Goal: Task Accomplishment & Management: Use online tool/utility

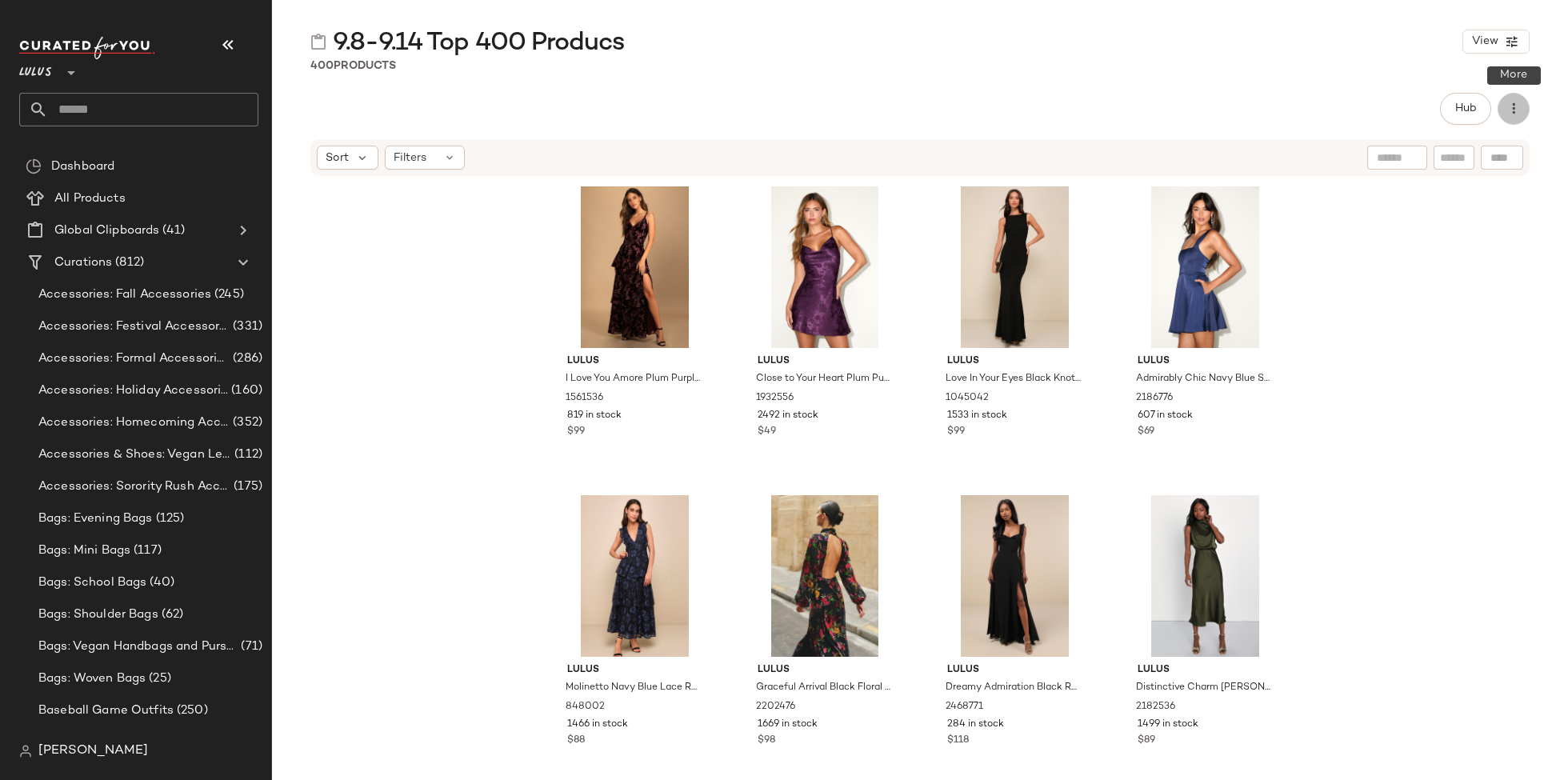
click at [1510, 109] on icon "button" at bounding box center [1513, 108] width 16 height 16
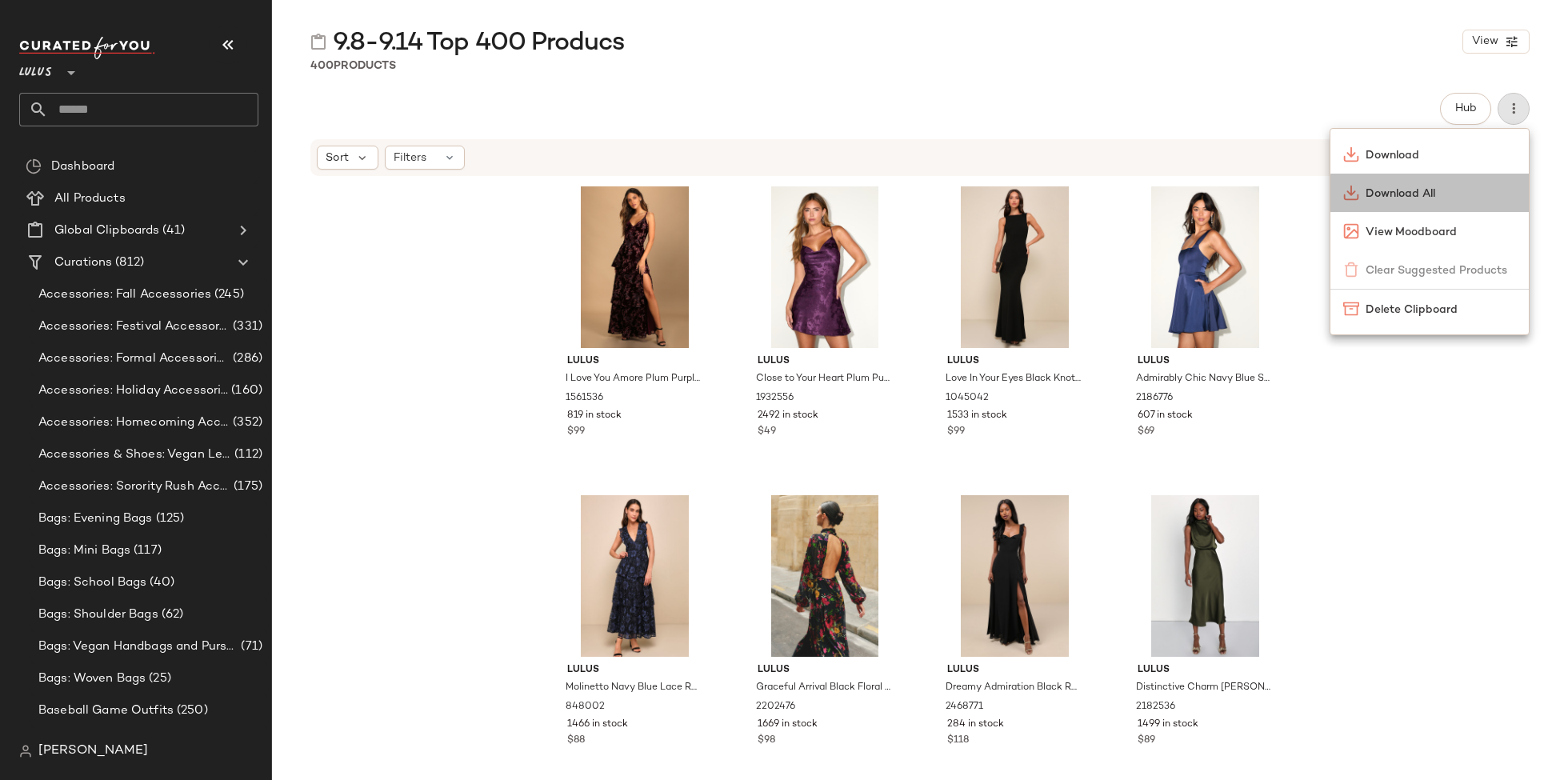
click at [1472, 205] on div "Download All" at bounding box center [1429, 193] width 198 height 39
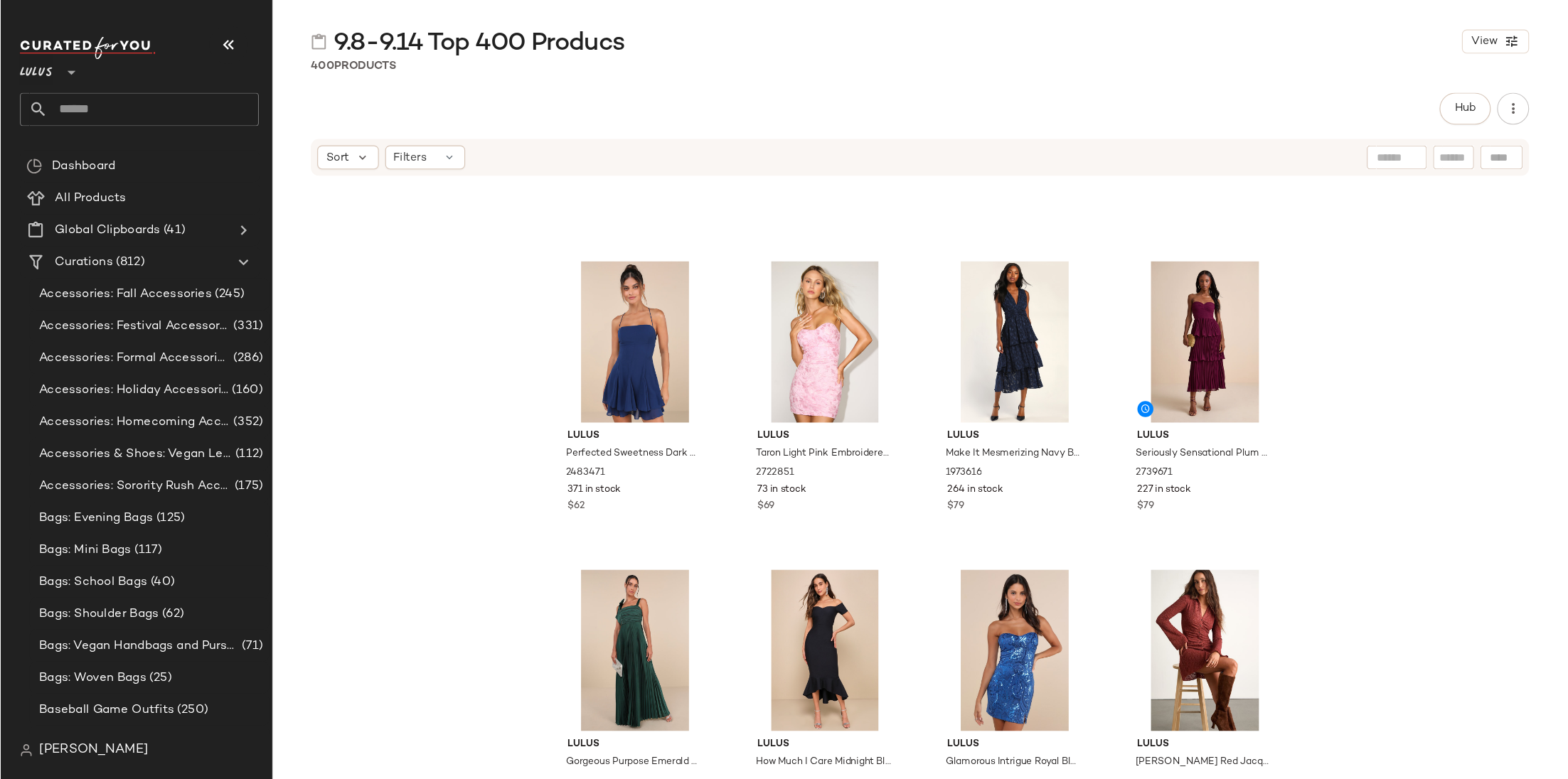
scroll to position [5158, 0]
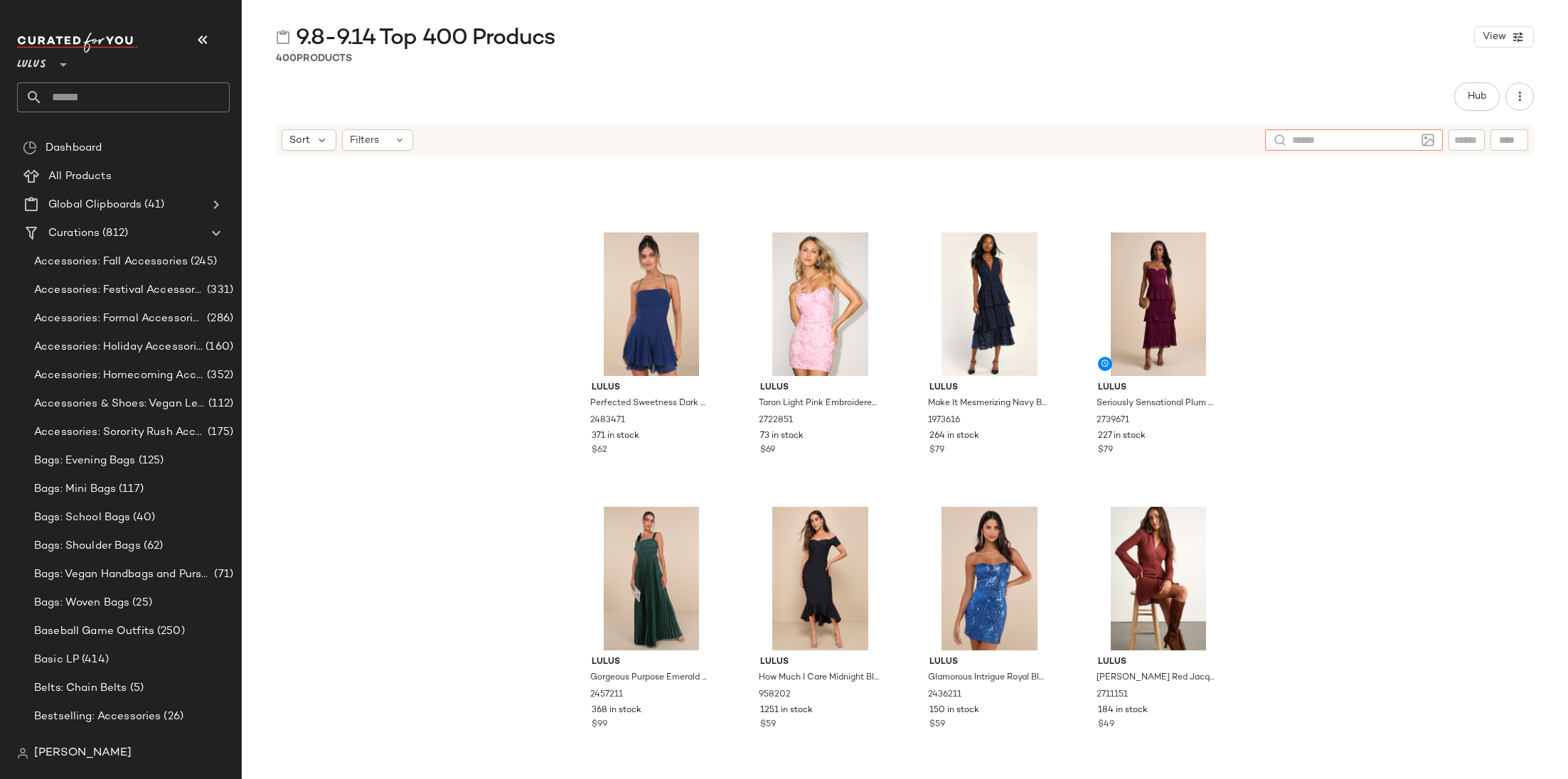
click at [1393, 139] on div at bounding box center [1354, 140] width 178 height 21
click at [1393, 143] on input "text" at bounding box center [1467, 140] width 25 height 15
click at [1278, 144] on div "Sort Filters" at bounding box center [812, 140] width 1062 height 21
click at [1393, 144] on input "text" at bounding box center [1354, 140] width 124 height 15
click at [378, 142] on div "Filters" at bounding box center [378, 140] width 71 height 21
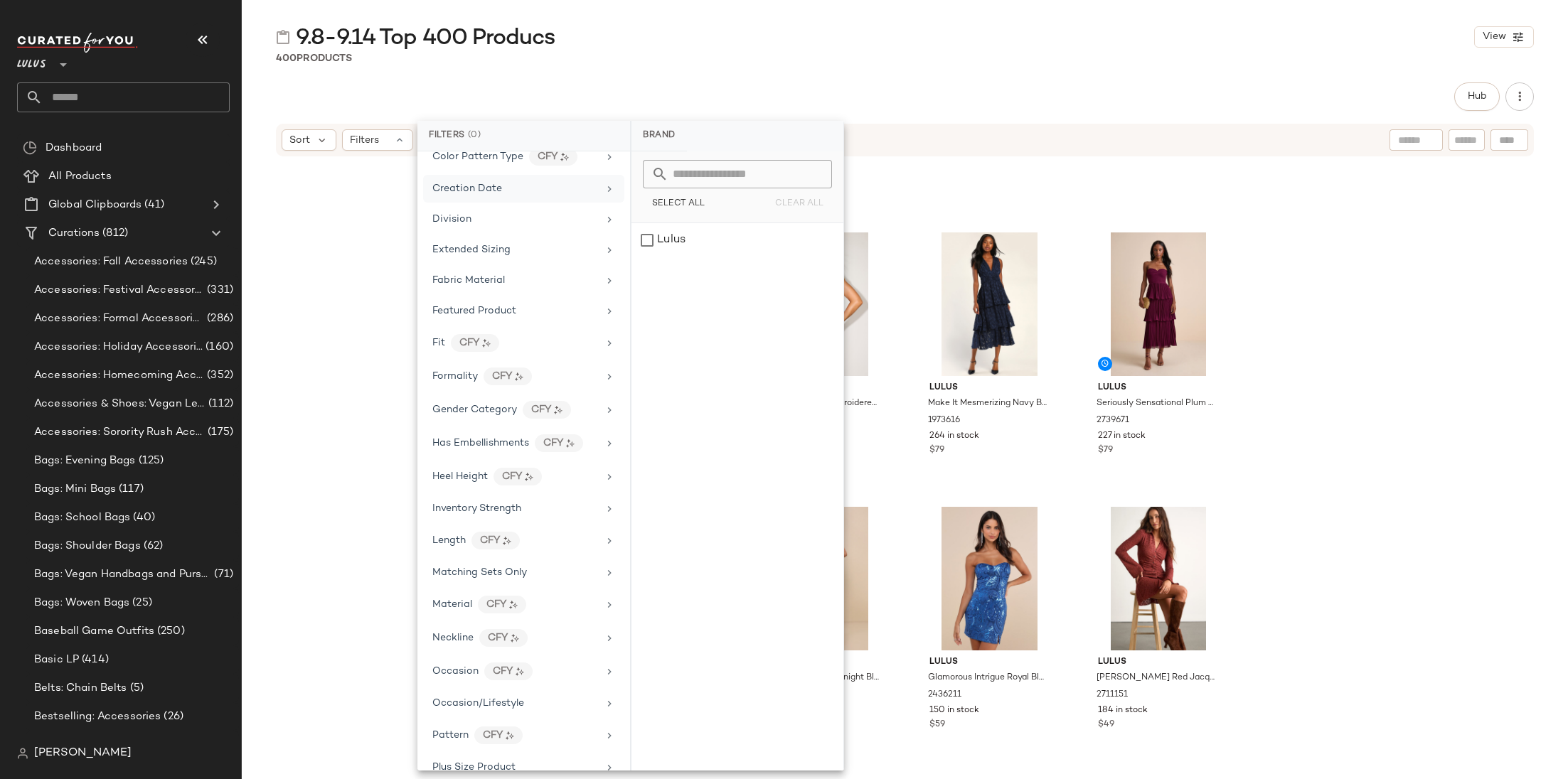
scroll to position [255, 0]
click at [605, 516] on icon at bounding box center [609, 519] width 12 height 12
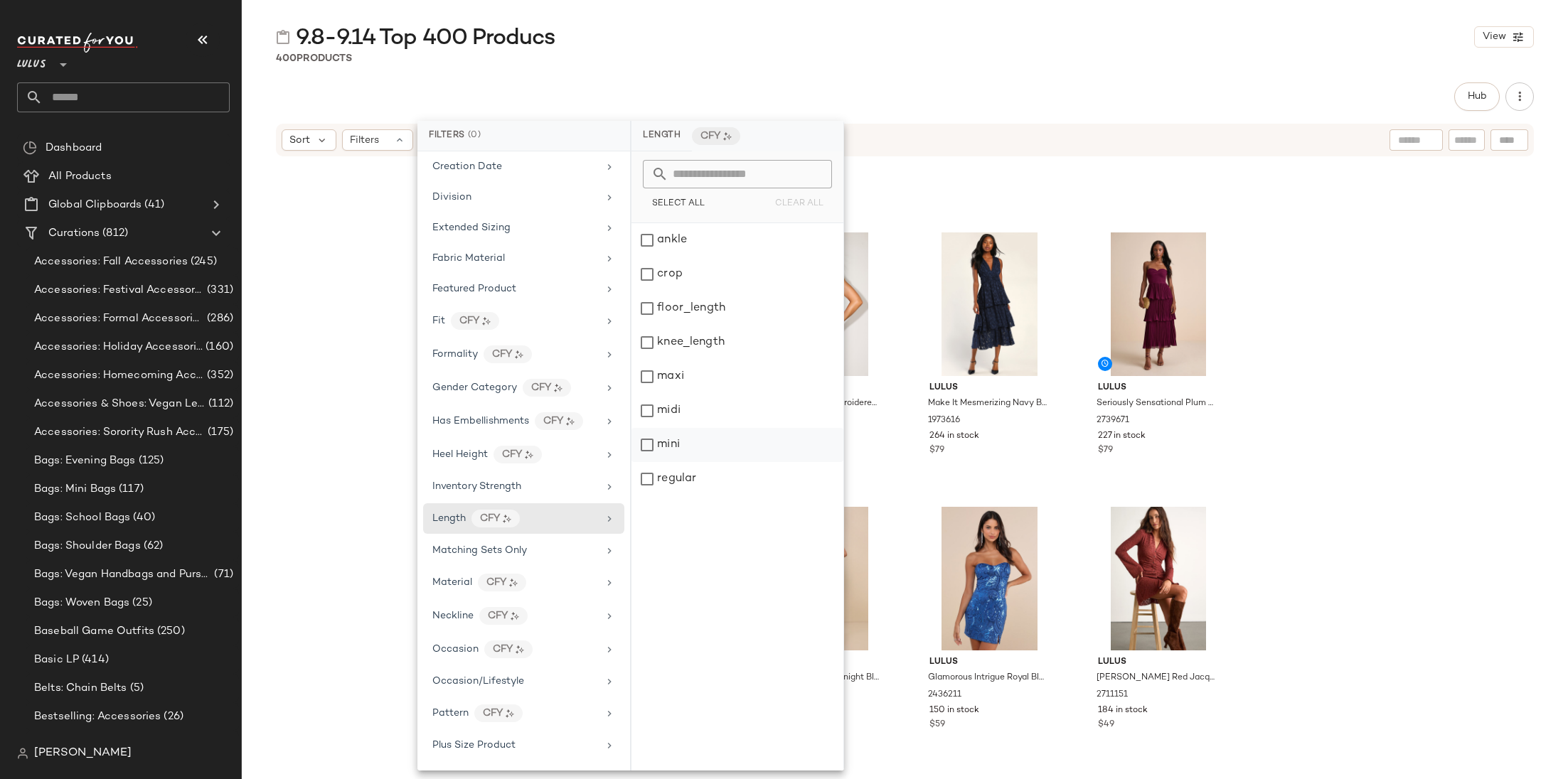
click at [686, 453] on div "mini" at bounding box center [738, 445] width 212 height 34
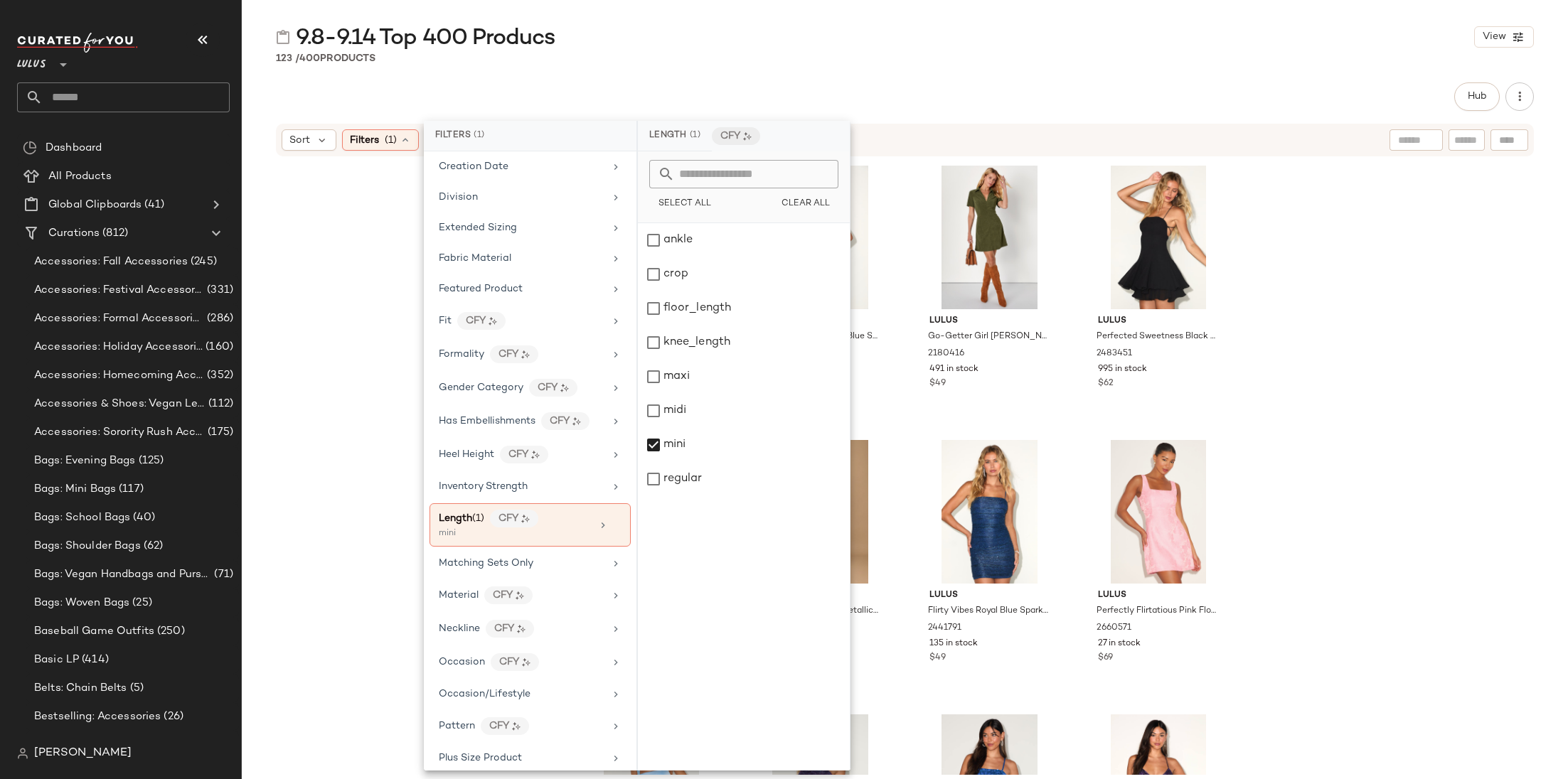
click at [1313, 460] on div "Lulus Close to Your Heart Plum Purple Satin Jacquard Cowl Slip Dress 1932556 24…" at bounding box center [904, 467] width 1327 height 617
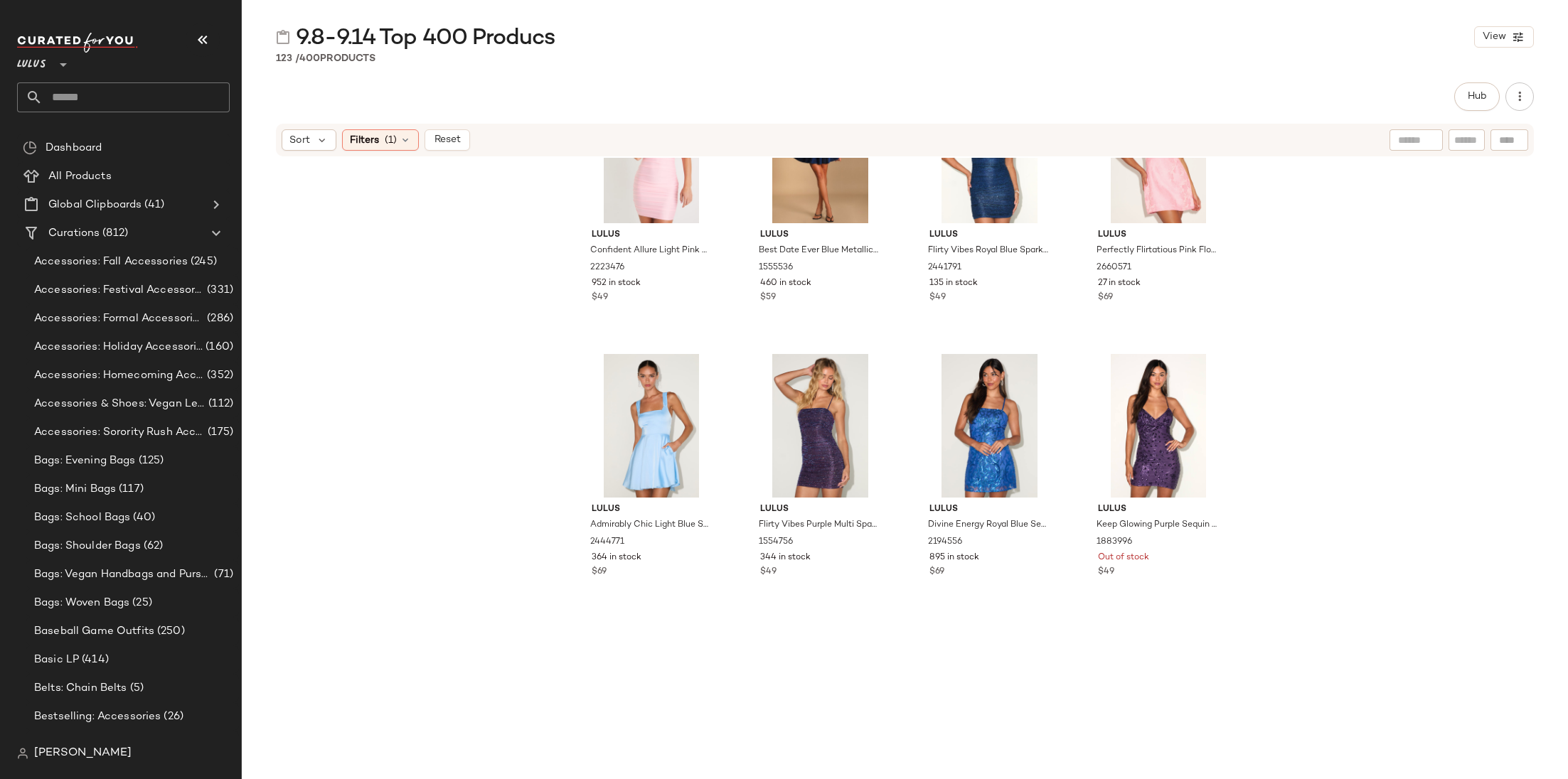
scroll to position [503, 0]
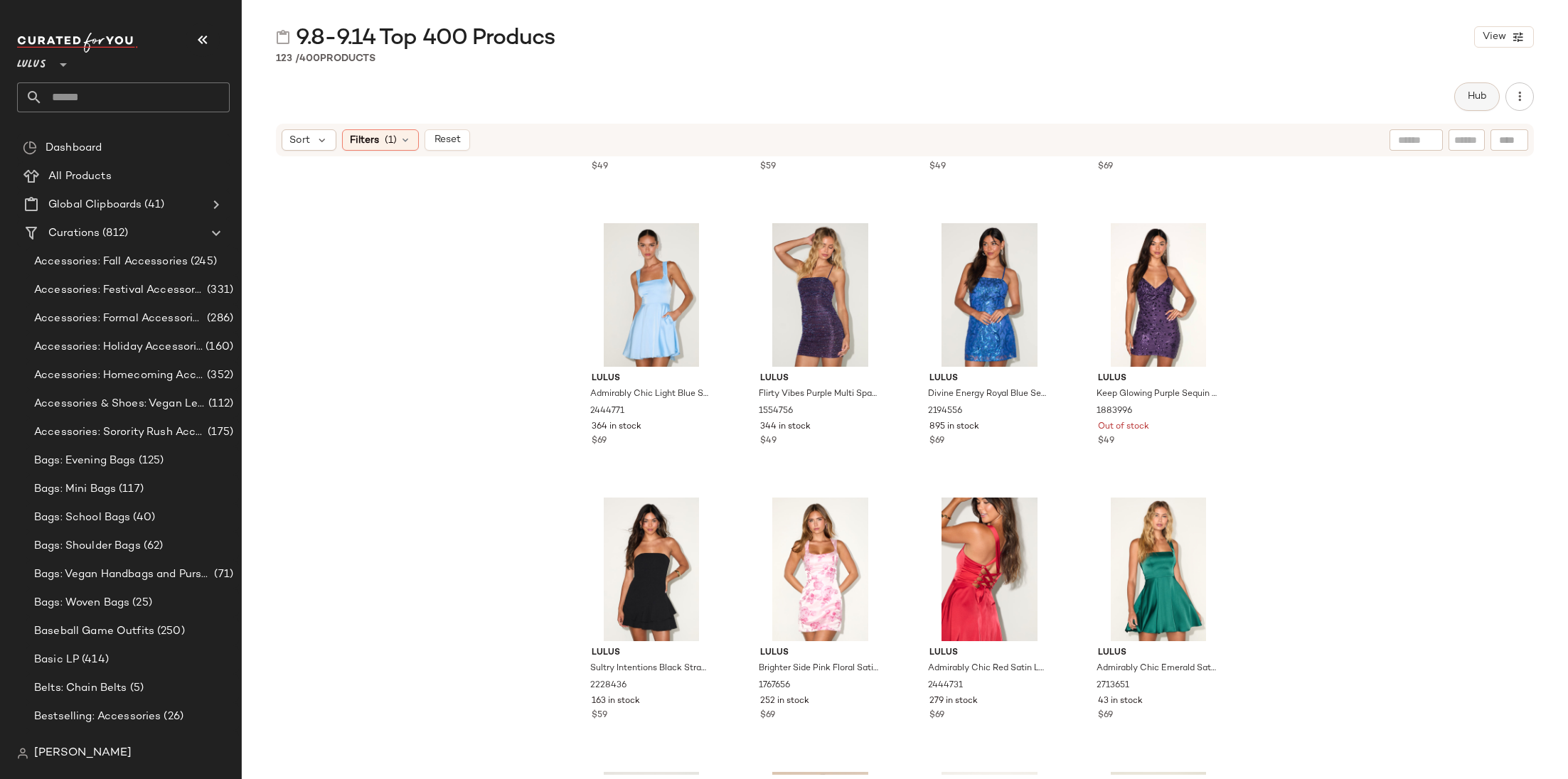
click at [1393, 96] on span "Hub" at bounding box center [1477, 97] width 20 height 12
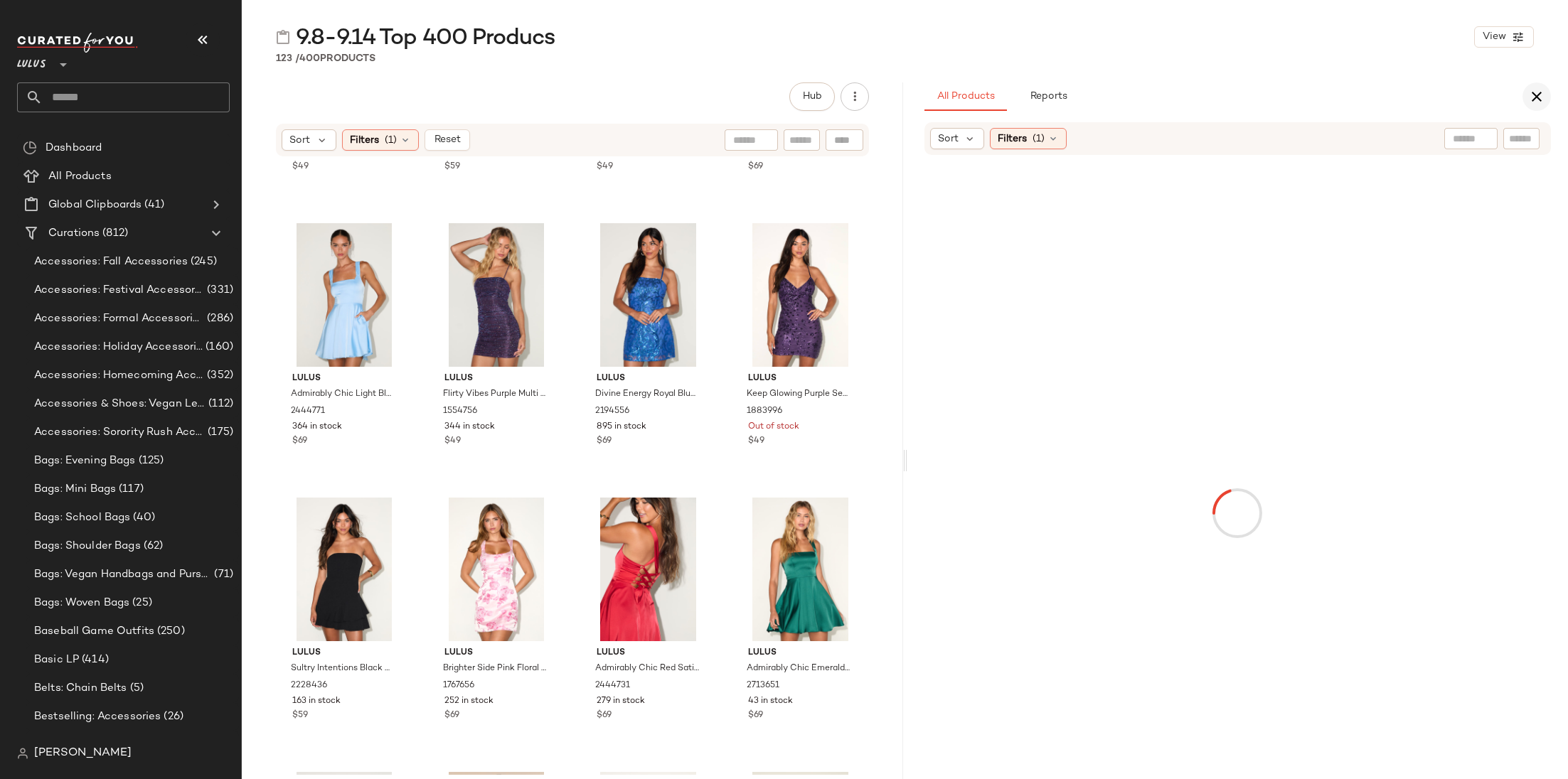
click at [1393, 91] on icon "button" at bounding box center [1537, 97] width 17 height 17
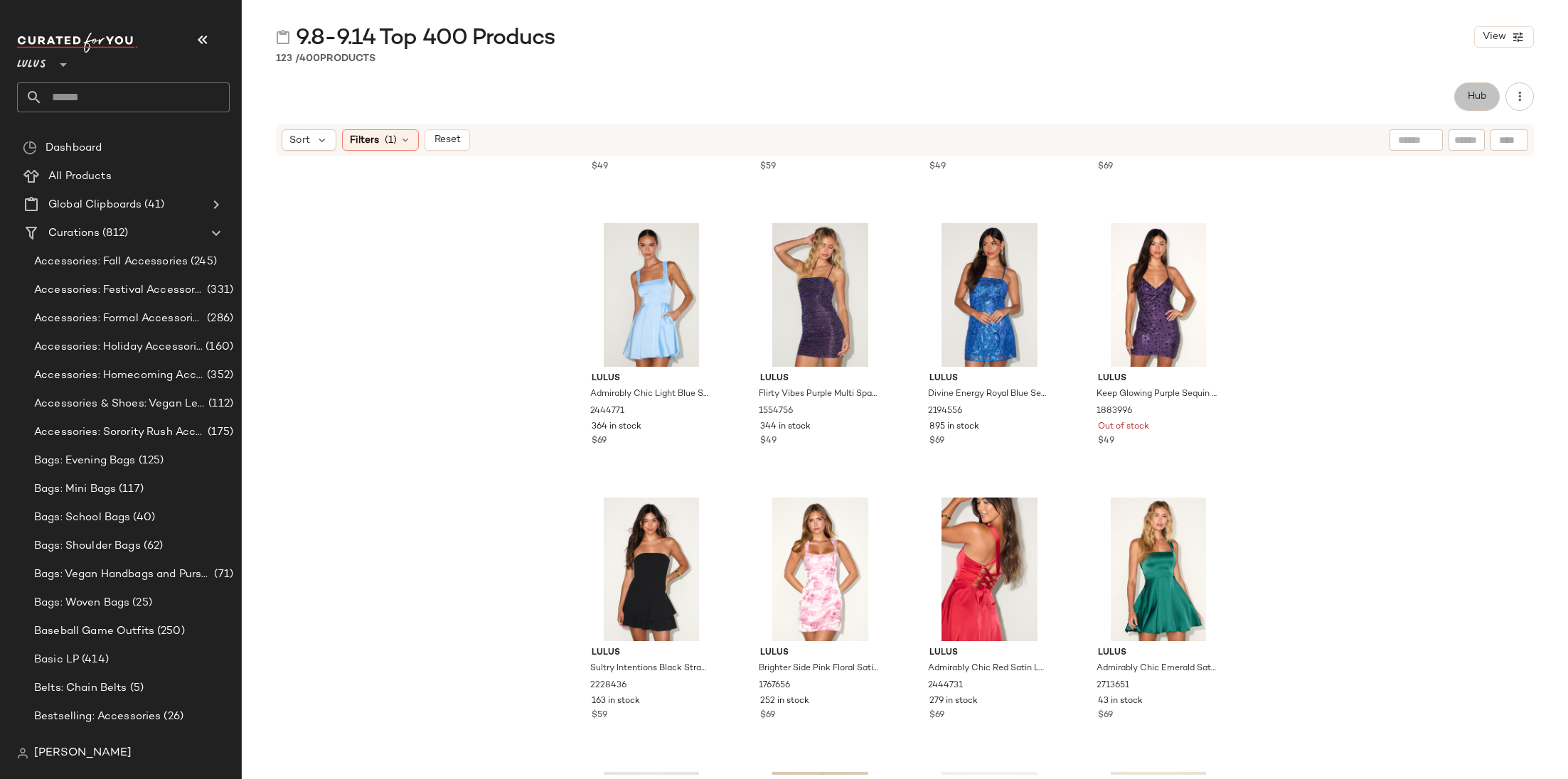
click at [1393, 91] on span "Hub" at bounding box center [1477, 97] width 20 height 12
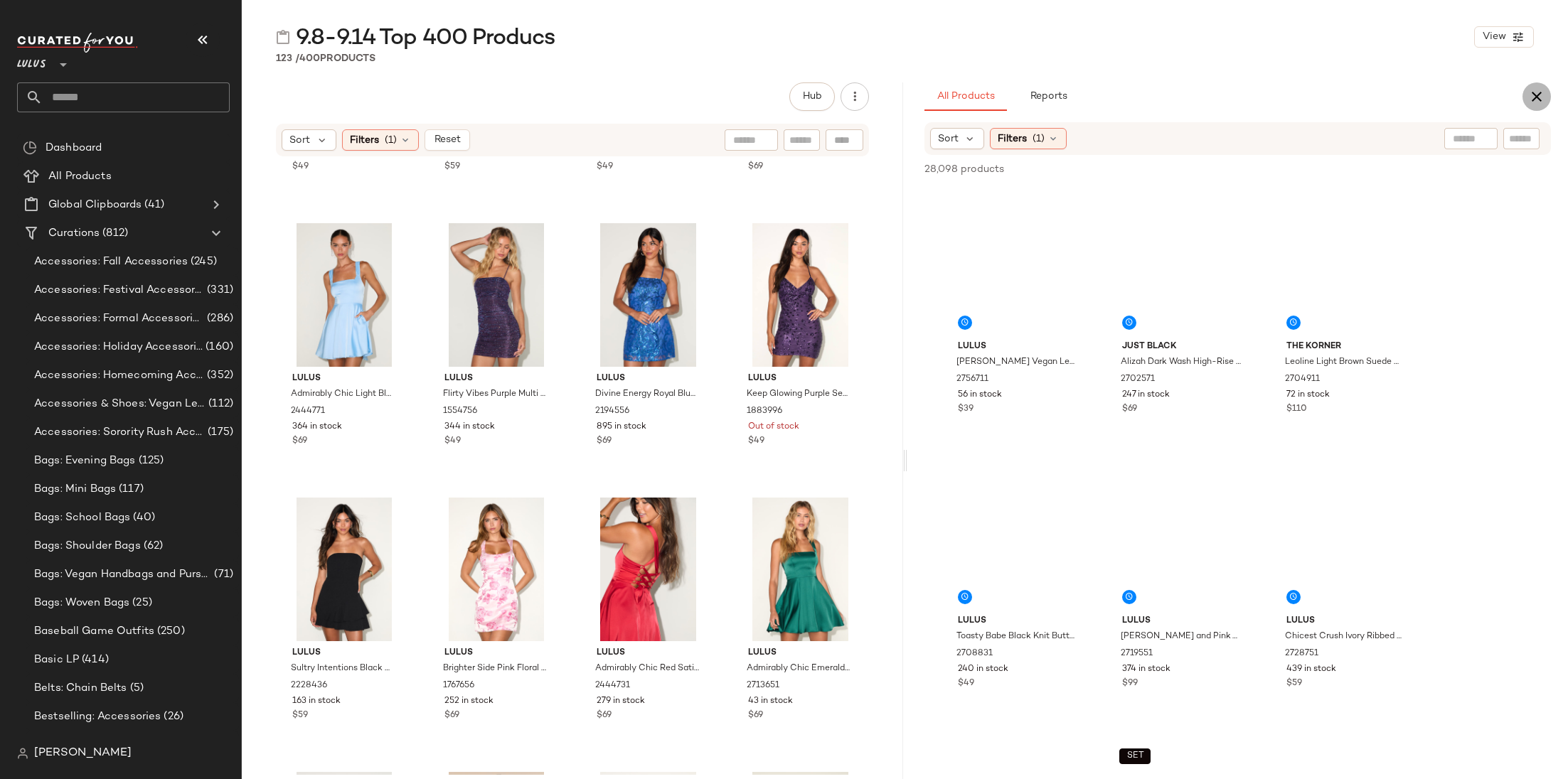
click at [1393, 97] on icon "button" at bounding box center [1537, 97] width 17 height 17
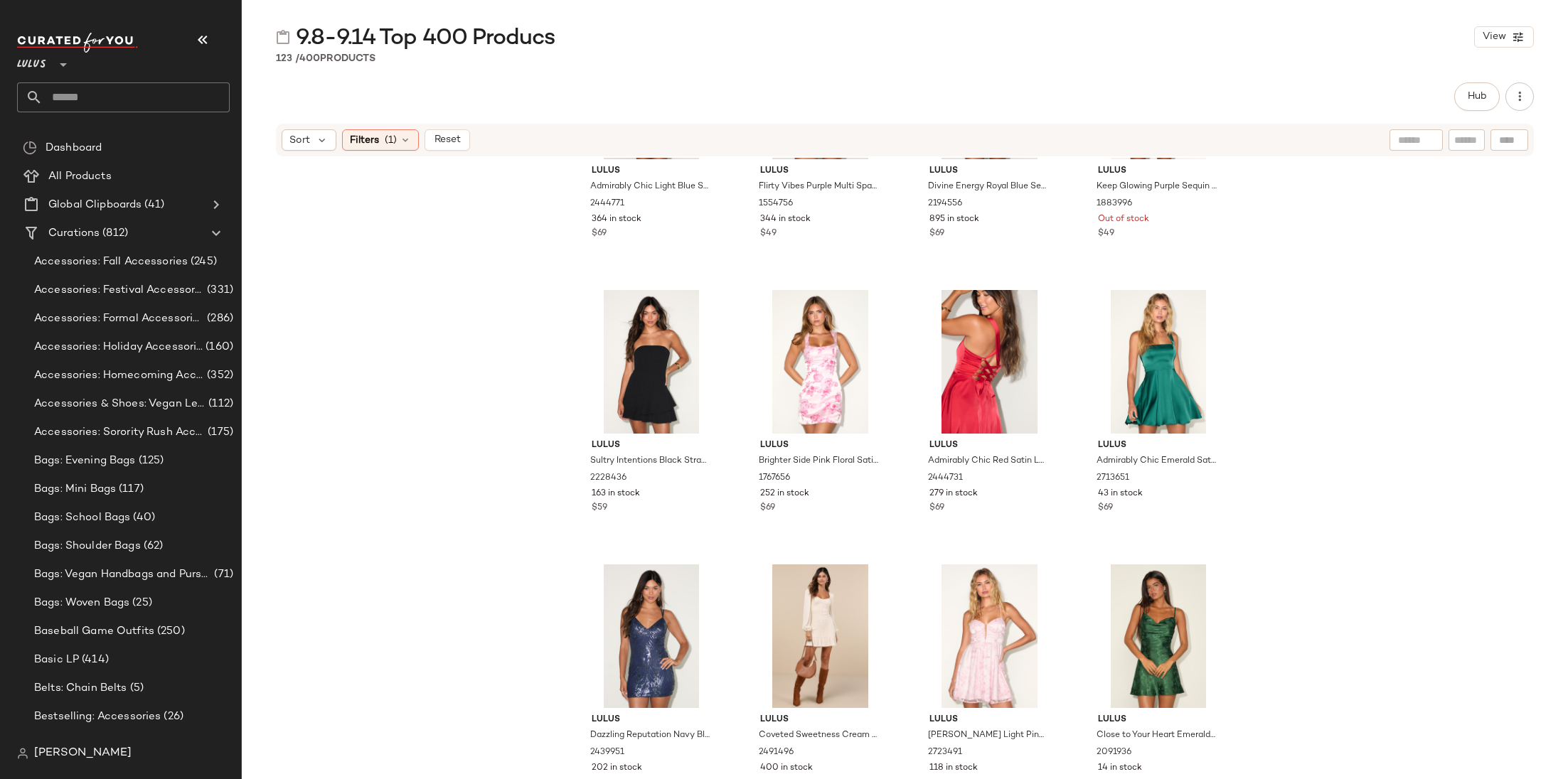
scroll to position [0, 0]
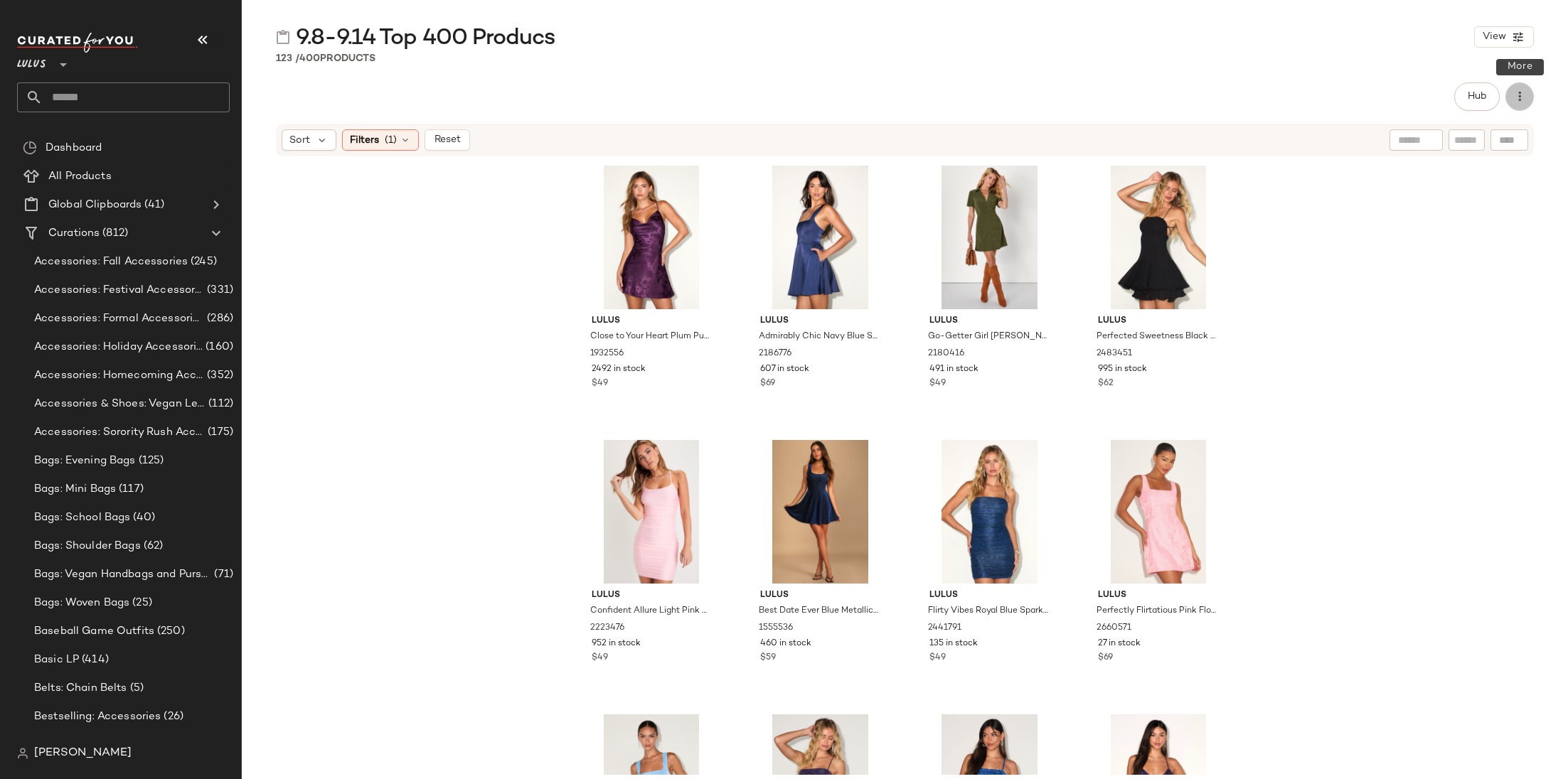
click at [1393, 97] on icon "button" at bounding box center [1519, 96] width 14 height 14
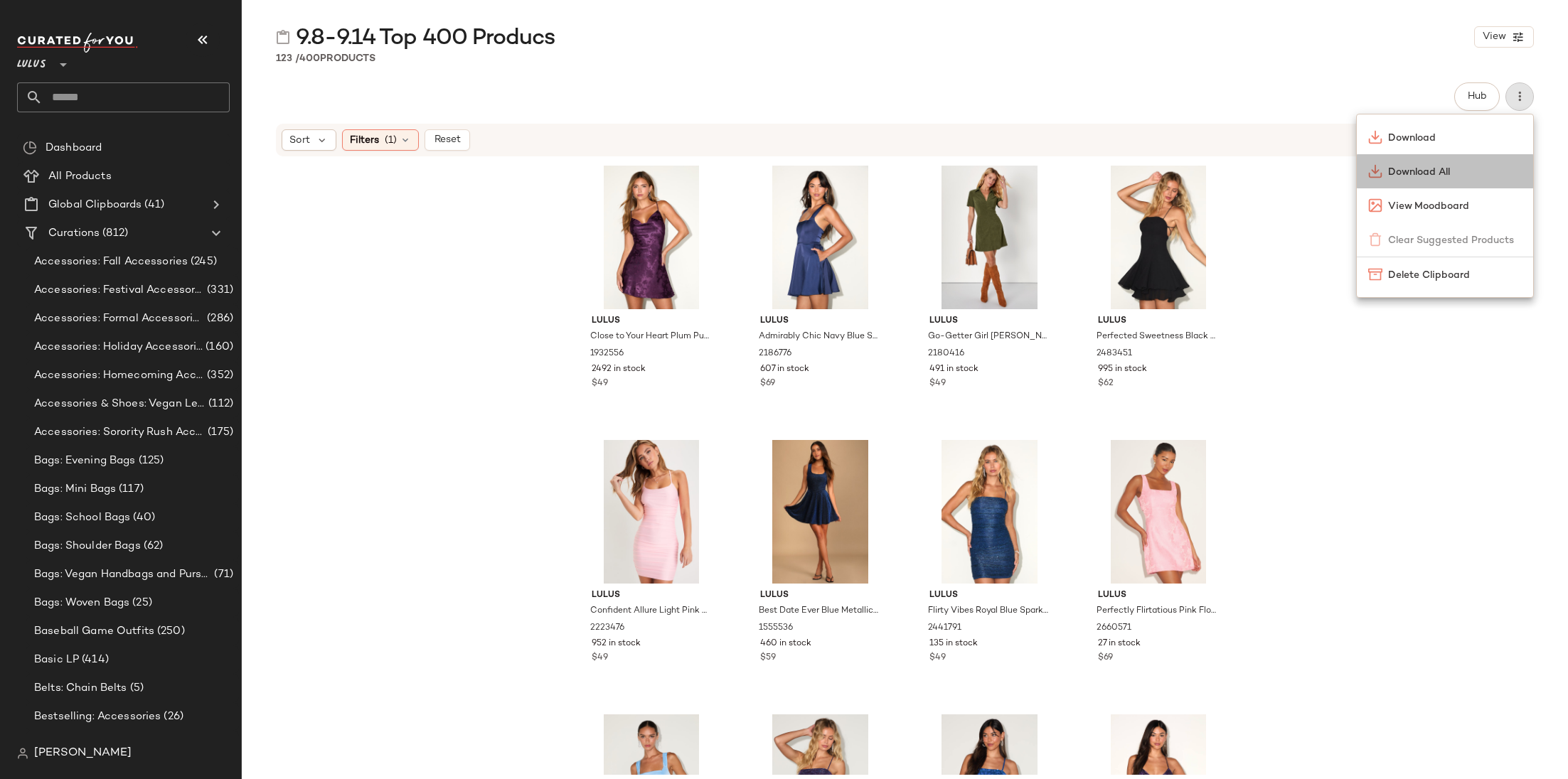
click at [1393, 170] on span "Download All" at bounding box center [1455, 172] width 134 height 15
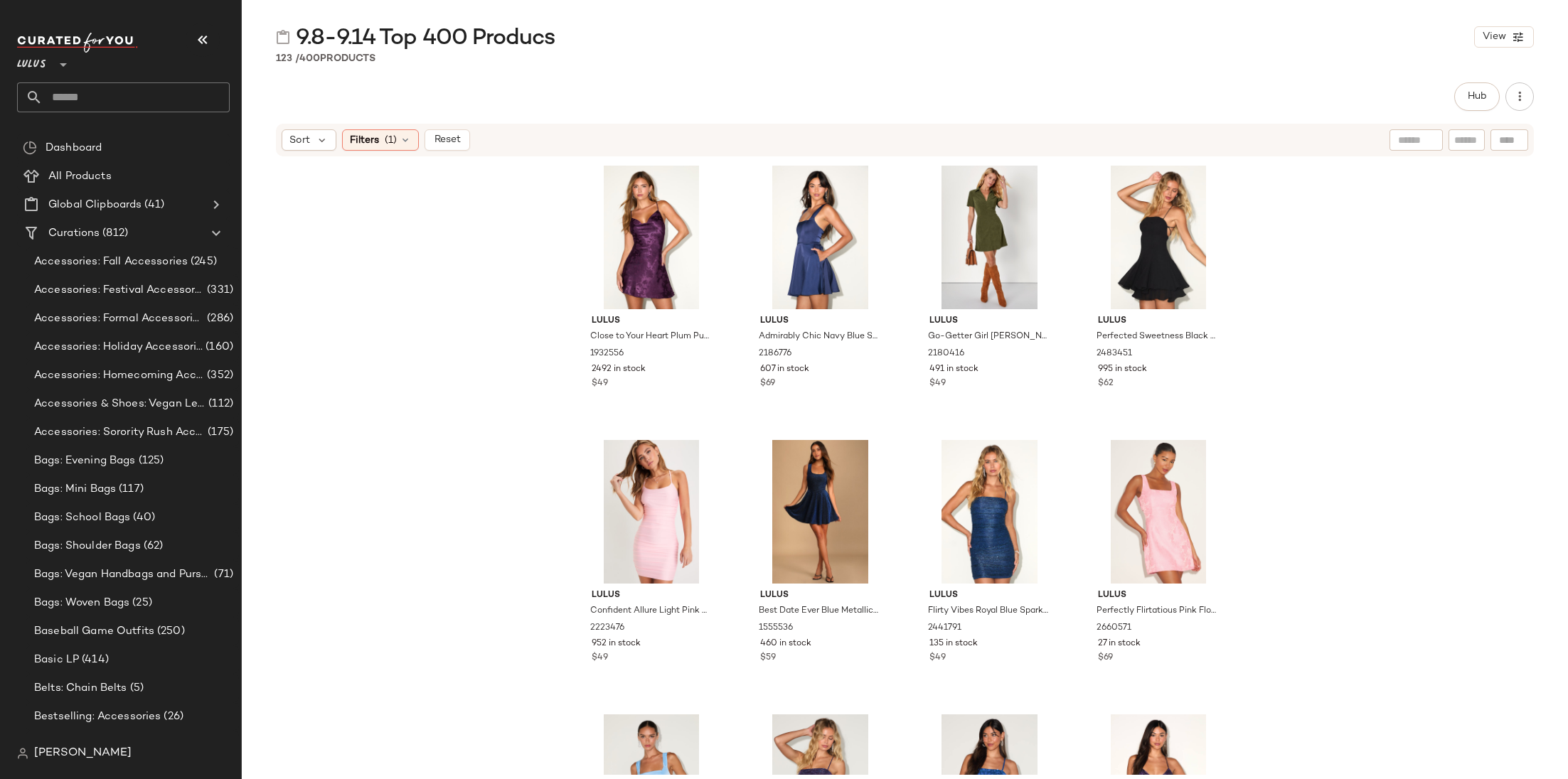
click at [109, 78] on div "Lulus **" at bounding box center [123, 72] width 213 height 80
click at [113, 100] on input "text" at bounding box center [136, 97] width 187 height 30
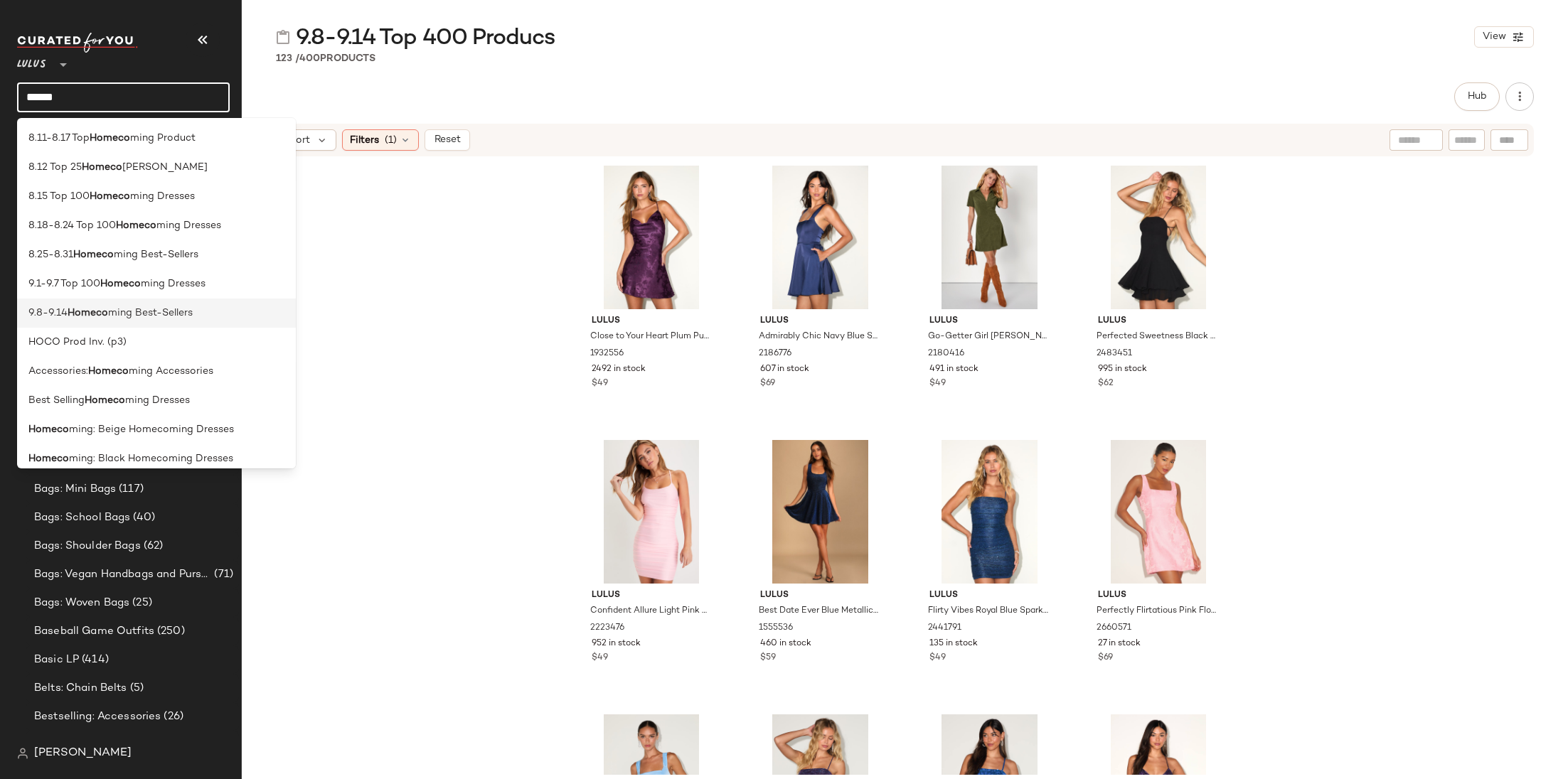
type input "******"
click at [88, 309] on b "Homeco" at bounding box center [87, 313] width 40 height 15
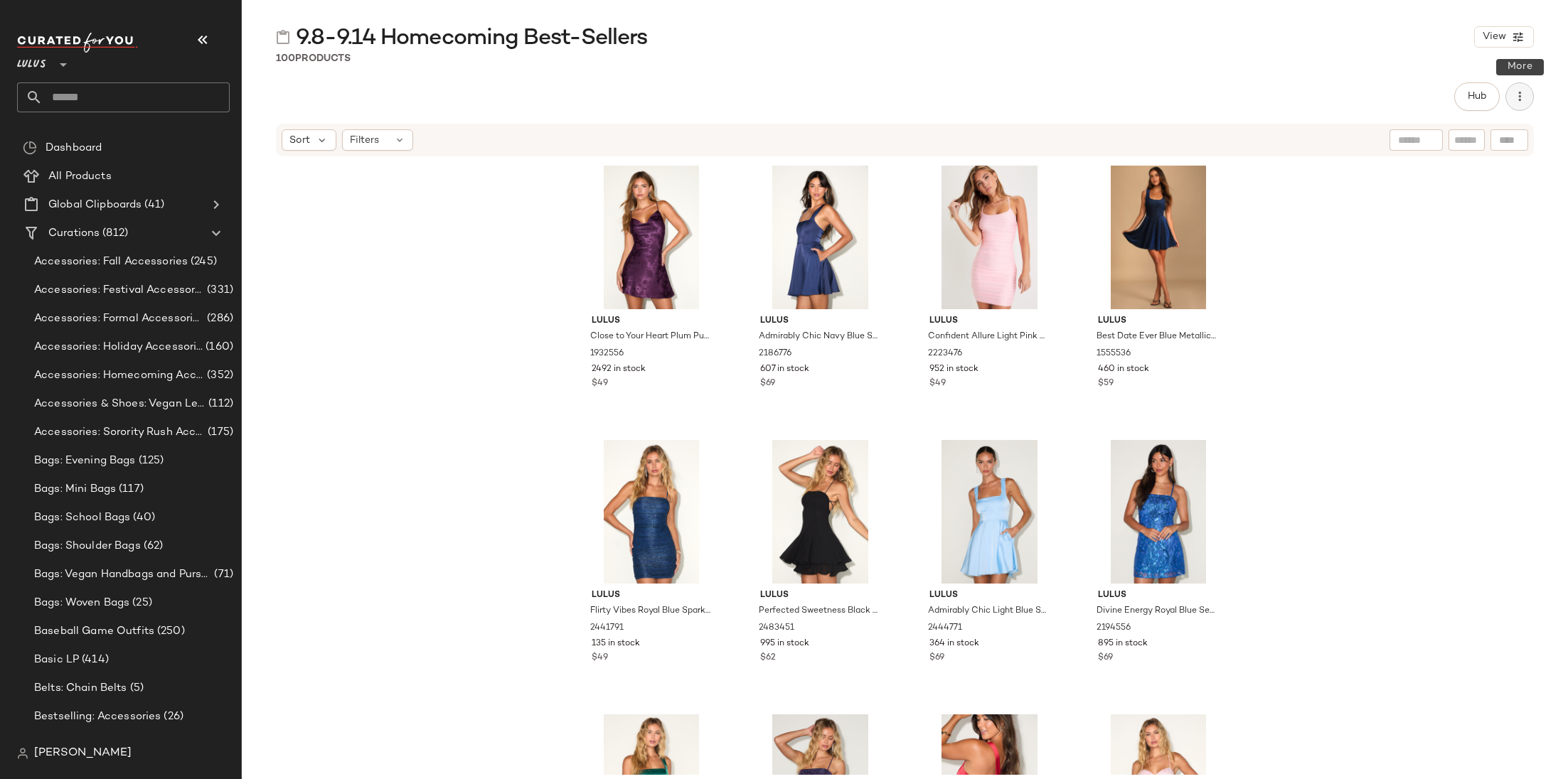
click at [1393, 95] on icon "button" at bounding box center [1519, 96] width 14 height 14
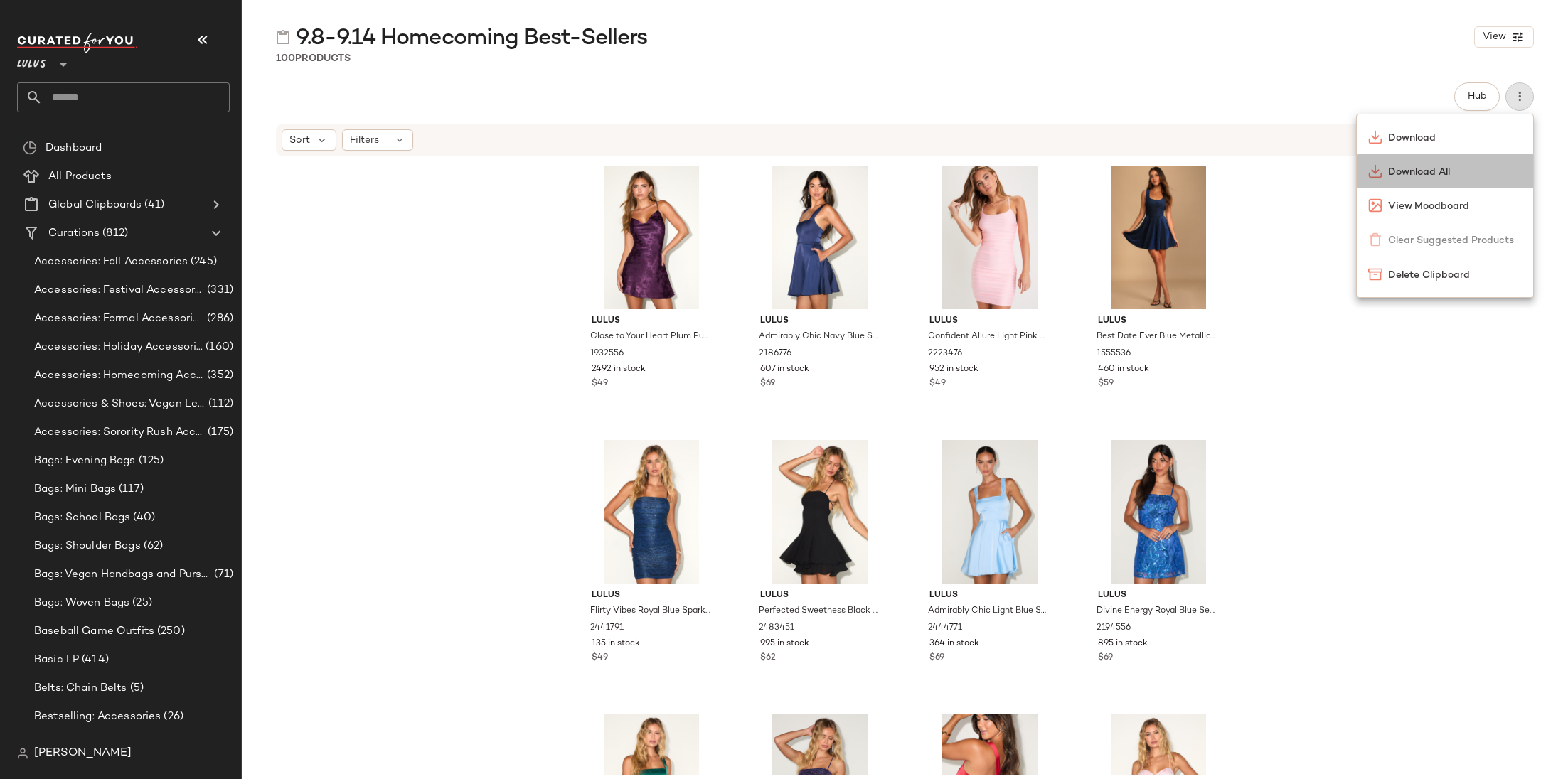
click at [1393, 168] on span "Download All" at bounding box center [1455, 172] width 134 height 15
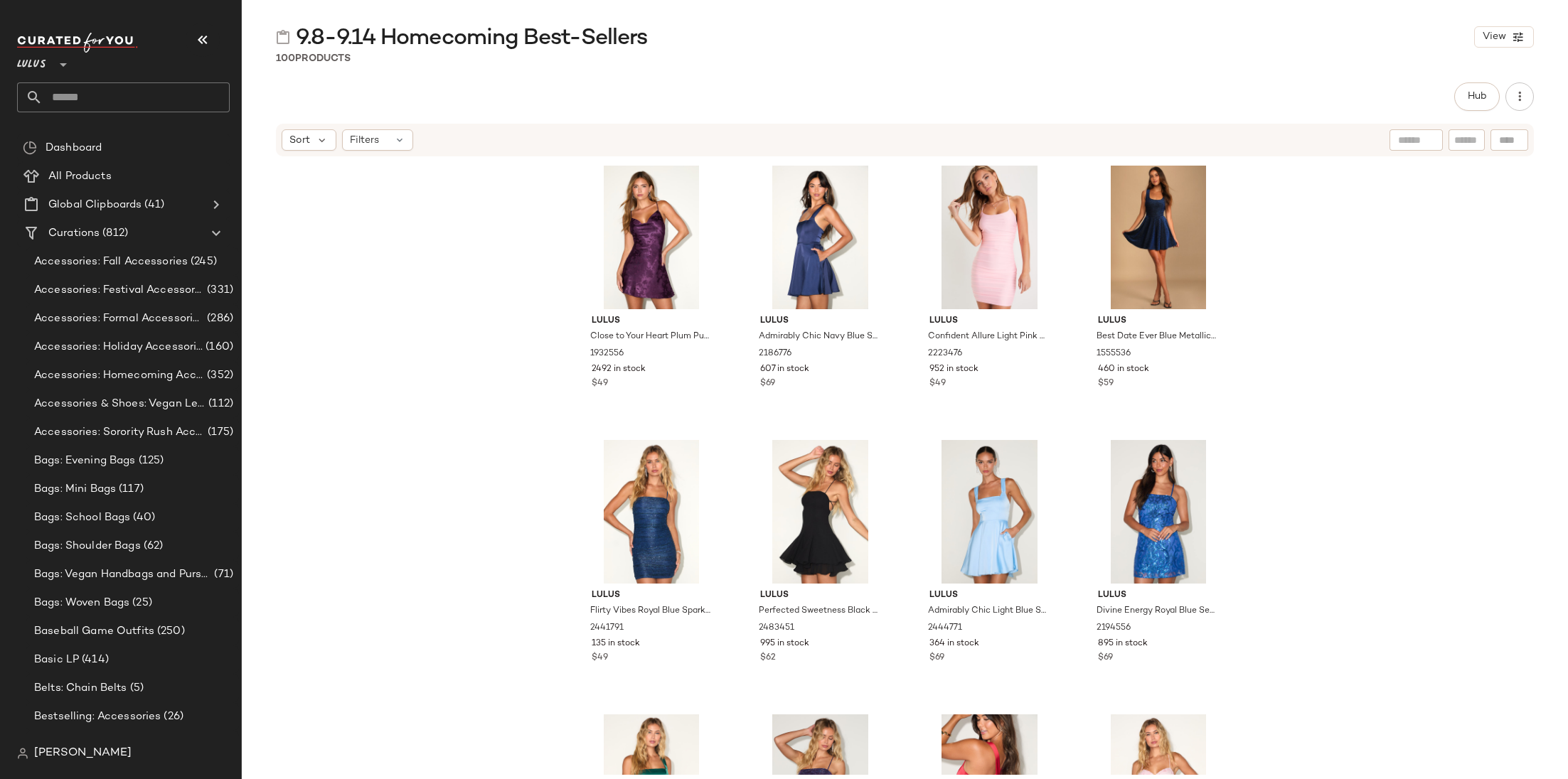
click at [78, 99] on input "text" at bounding box center [136, 97] width 187 height 30
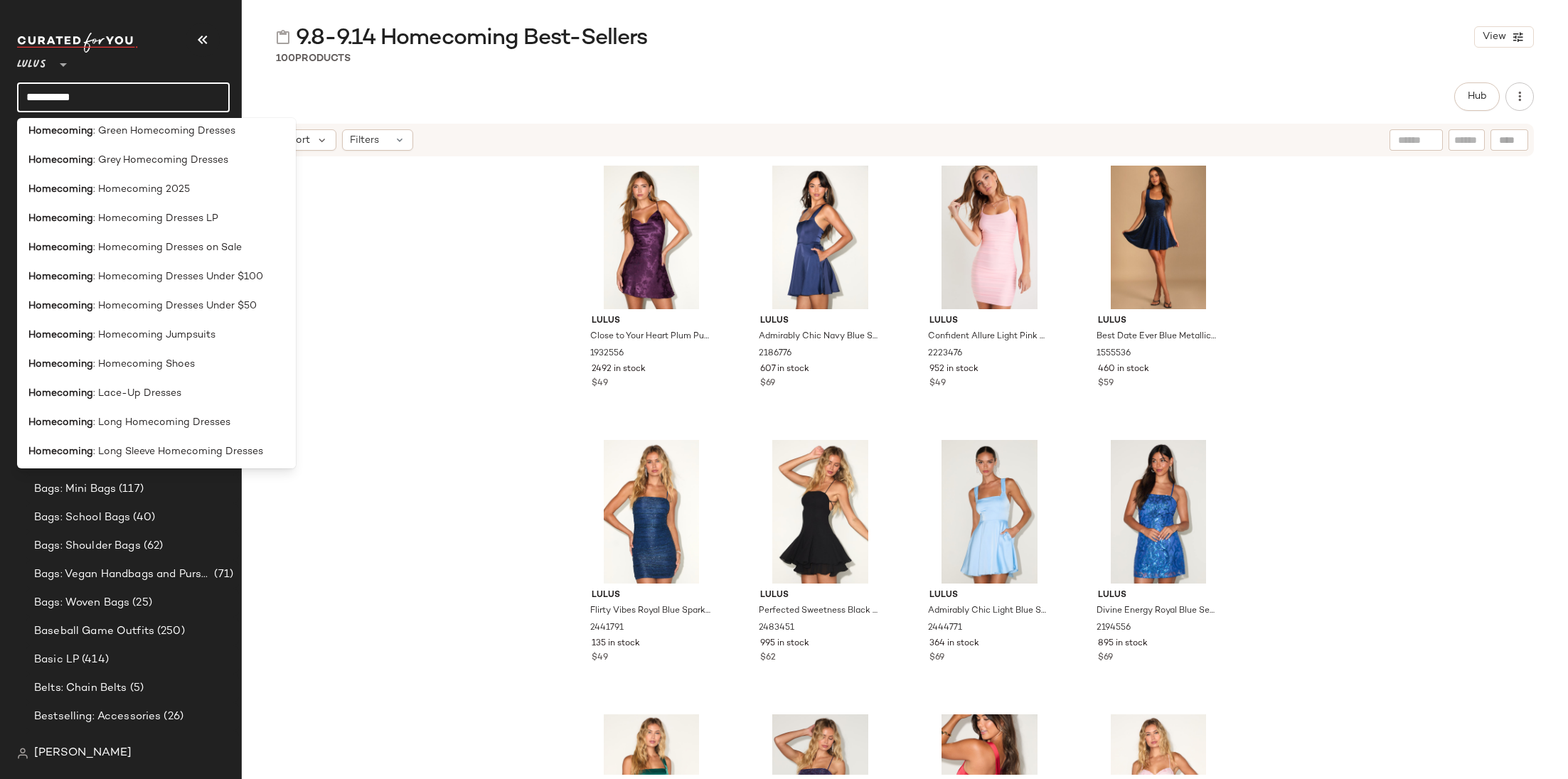
scroll to position [560, 0]
type input "**********"
click at [184, 195] on span ": Homecoming 2025" at bounding box center [141, 191] width 97 height 15
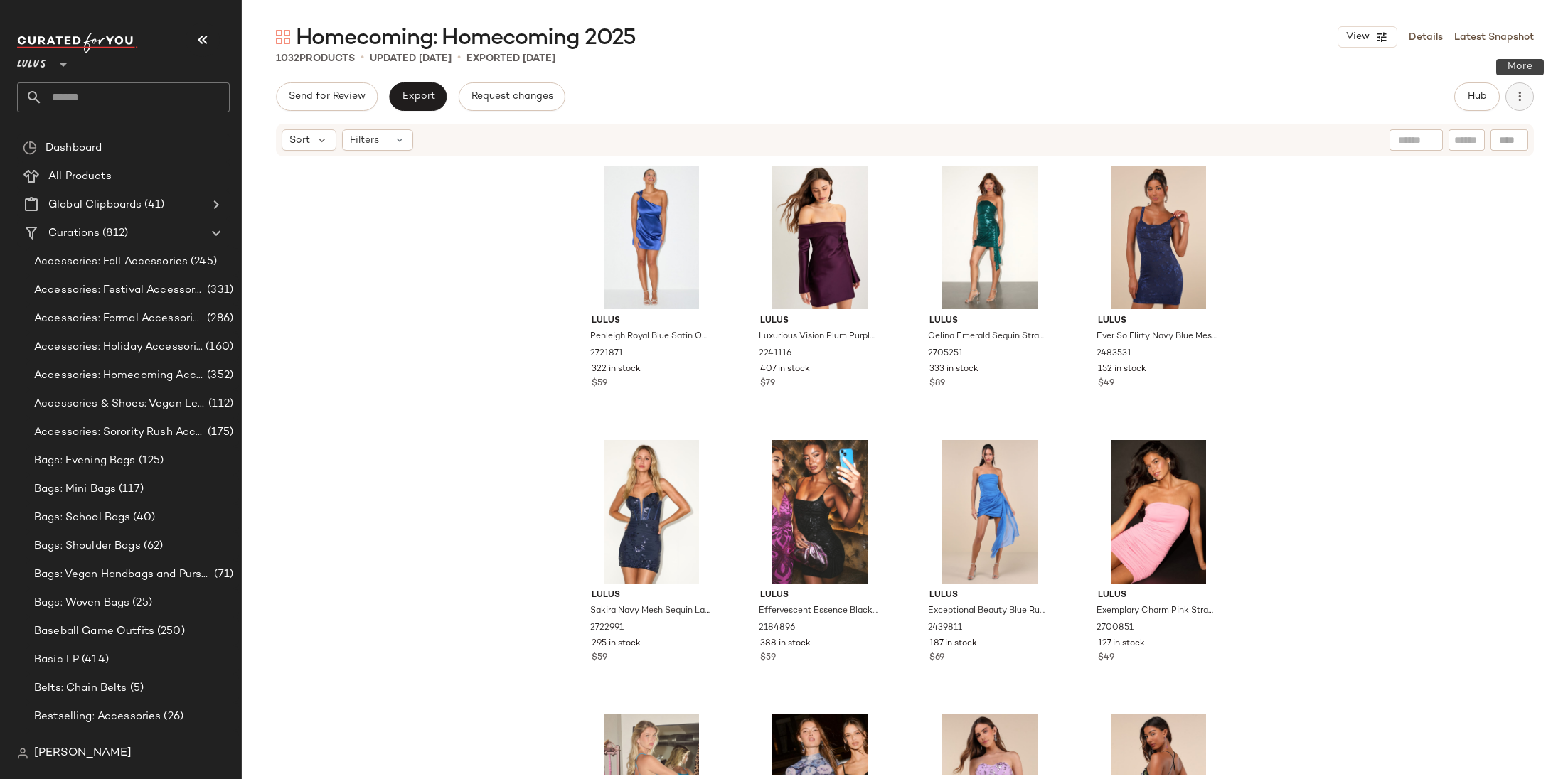
click at [1393, 91] on icon "button" at bounding box center [1519, 96] width 14 height 14
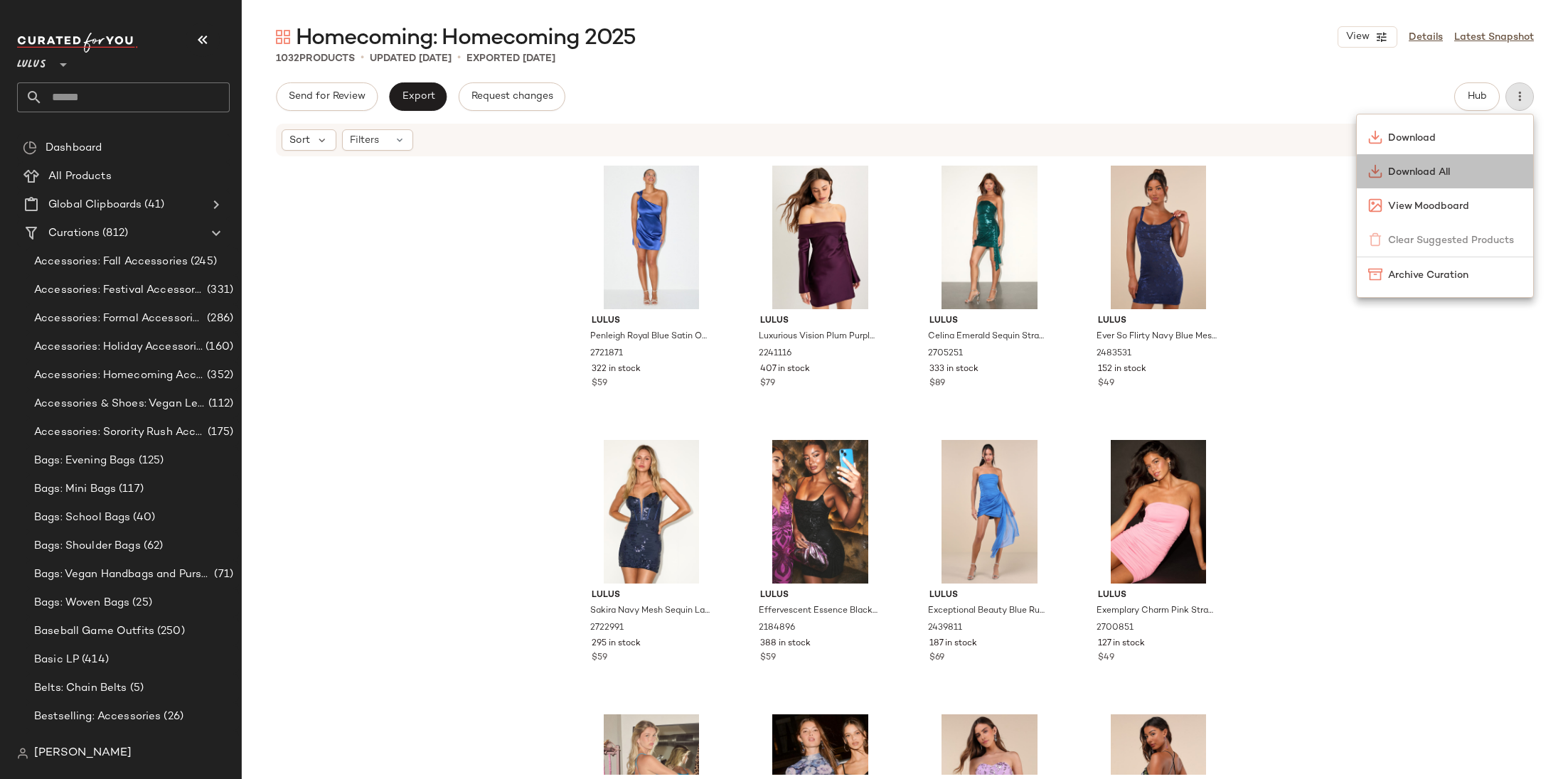
click at [1393, 167] on span "Download All" at bounding box center [1455, 172] width 134 height 15
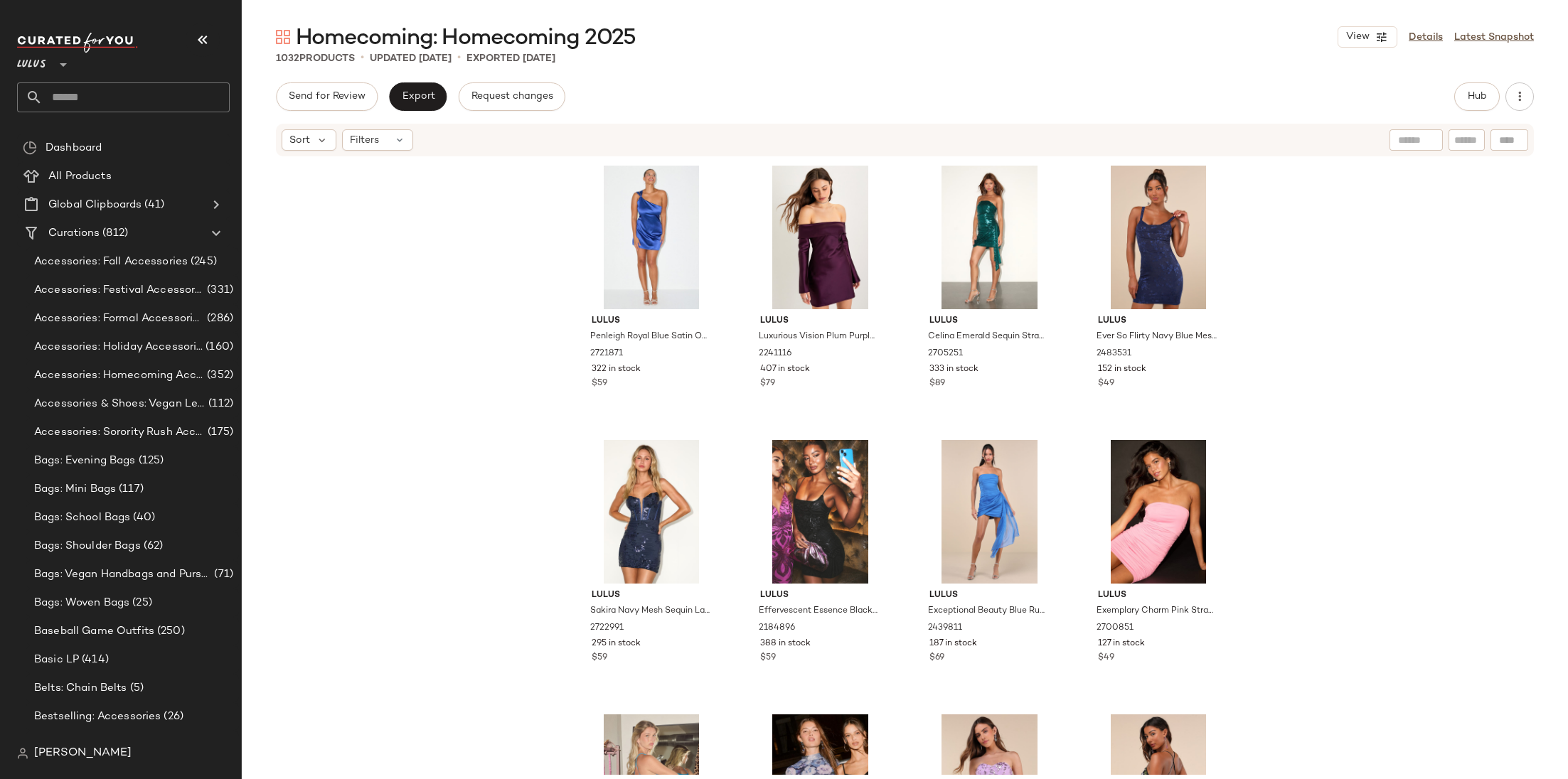
click at [129, 91] on input "text" at bounding box center [136, 97] width 187 height 30
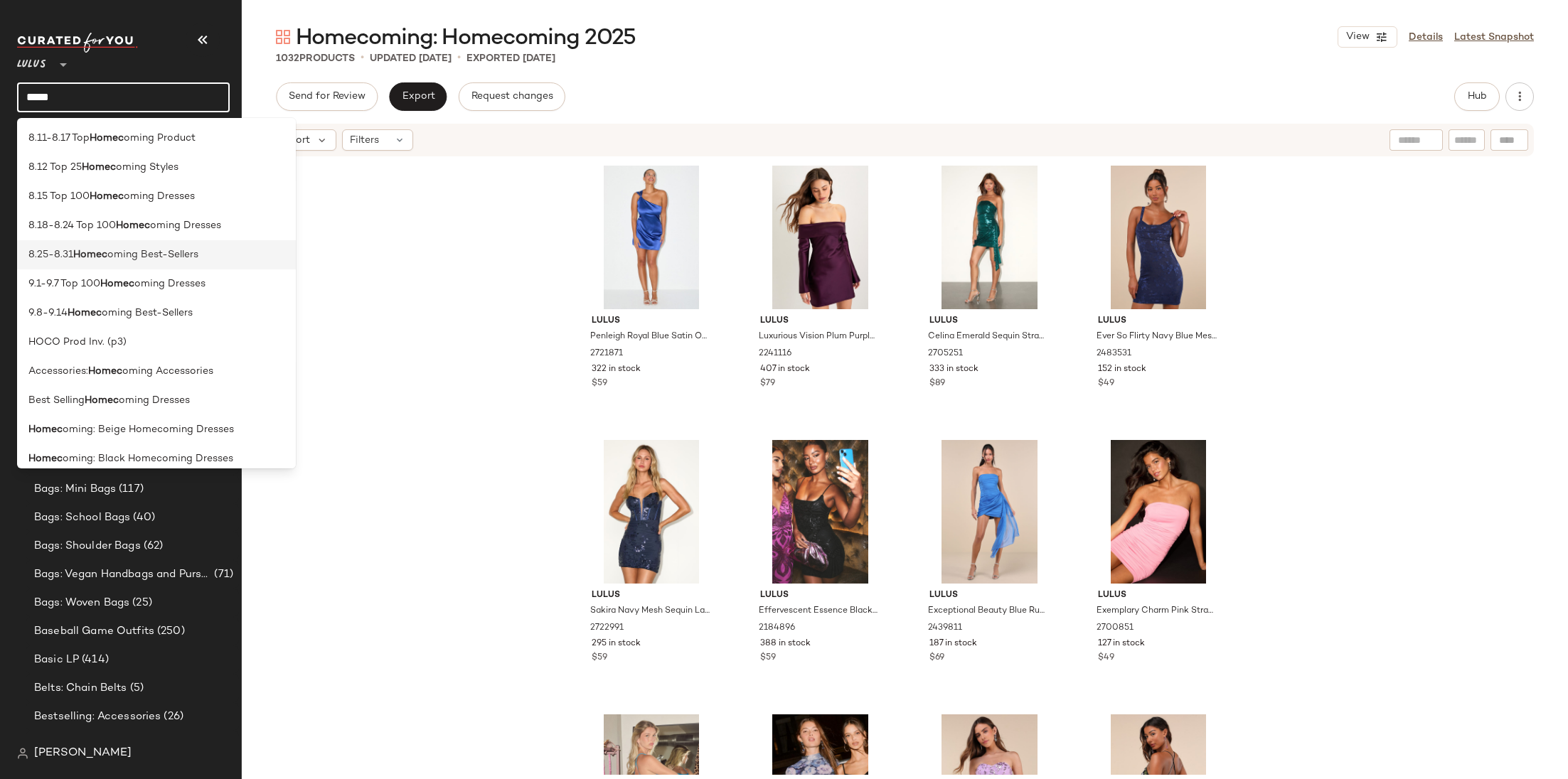
type input "*****"
click at [121, 263] on div "8.25-8.31 Homec oming Best-Sellers" at bounding box center [156, 255] width 279 height 29
